Goal: Download file/media

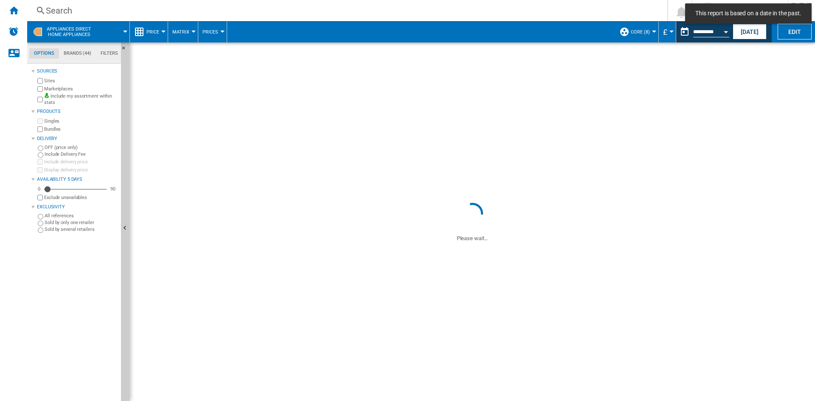
drag, startPoint x: 41, startPoint y: 143, endPoint x: 228, endPoint y: 121, distance: 188.1
click at [228, 121] on span at bounding box center [472, 121] width 686 height 158
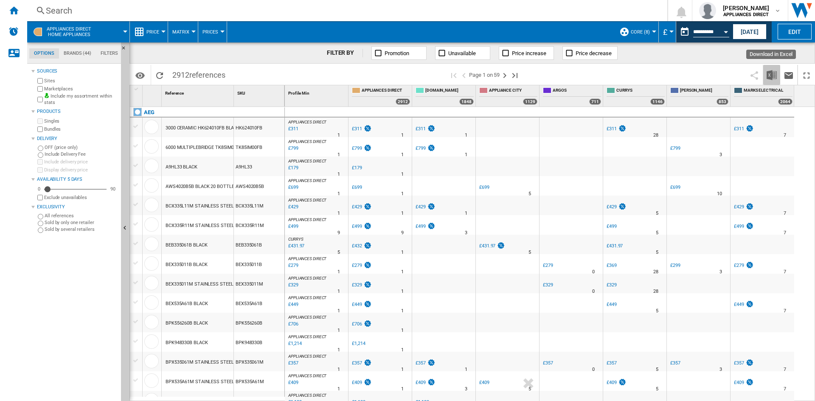
click at [768, 75] on img "Download in Excel" at bounding box center [772, 75] width 10 height 10
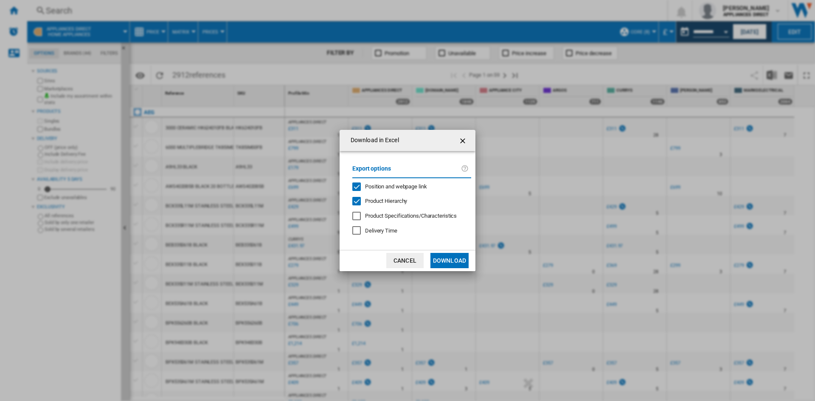
click at [442, 255] on button "Download" at bounding box center [449, 260] width 38 height 15
